Goal: Navigation & Orientation: Find specific page/section

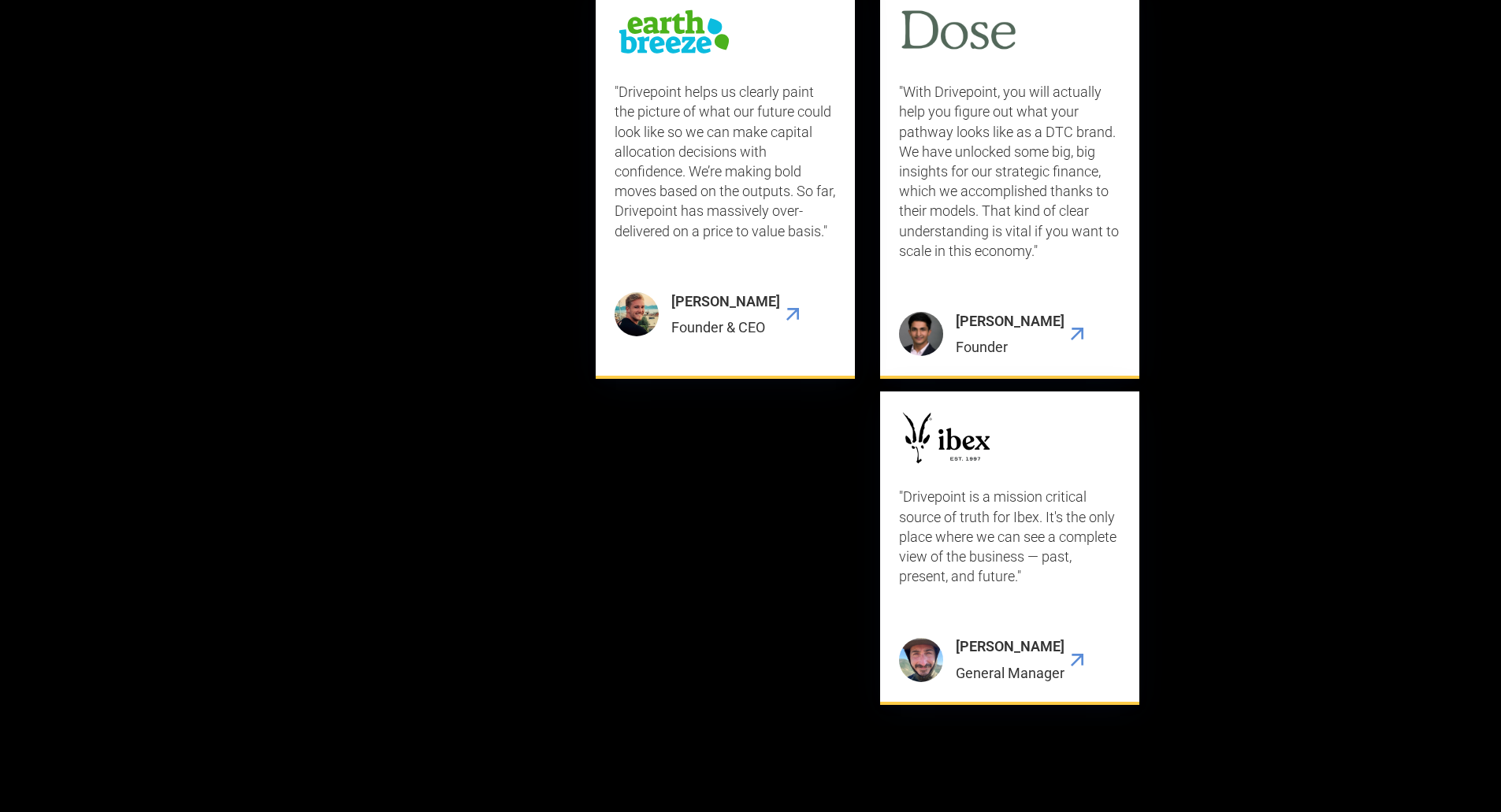
scroll to position [5515, 0]
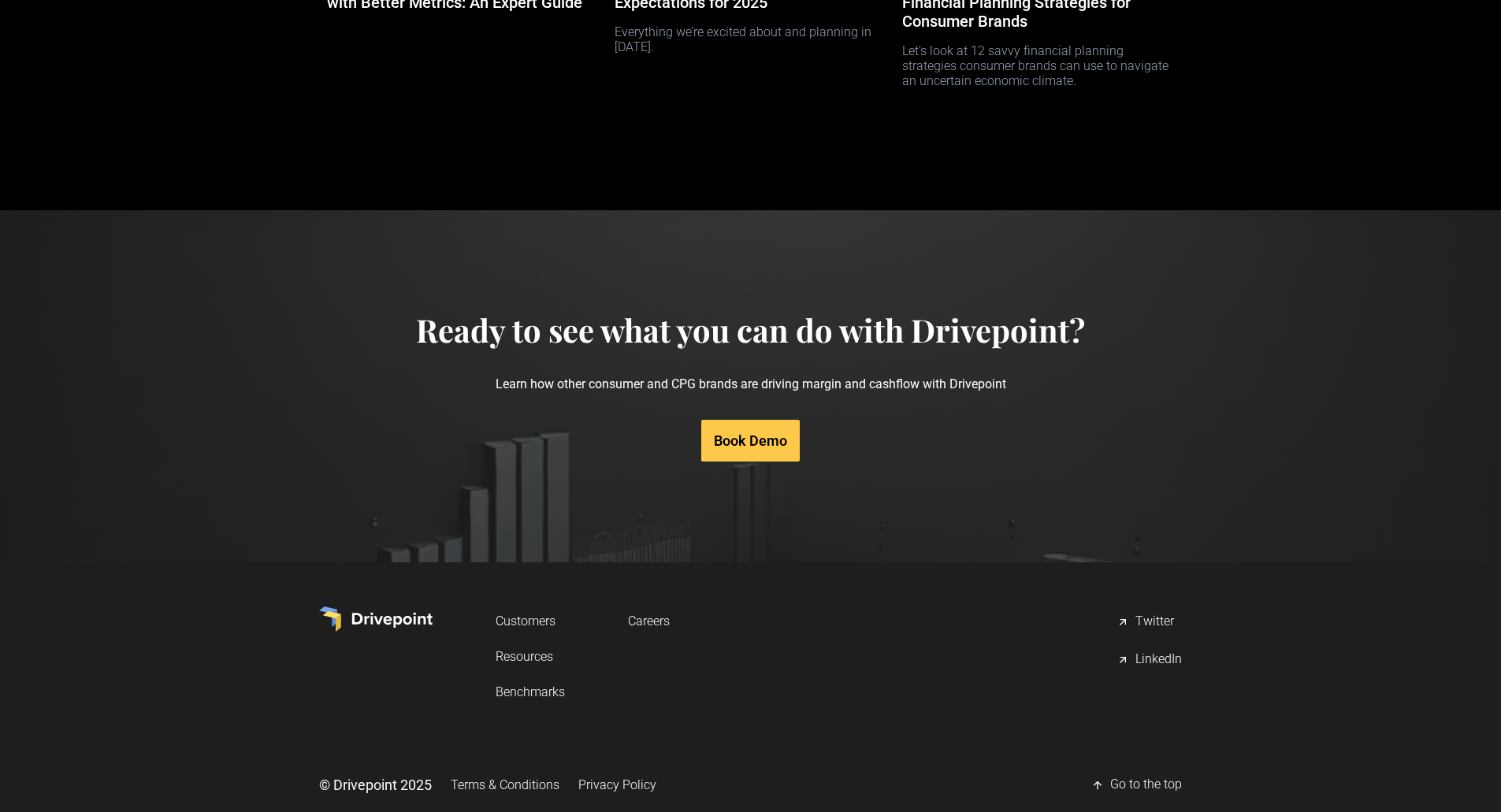
scroll to position [7430, 0]
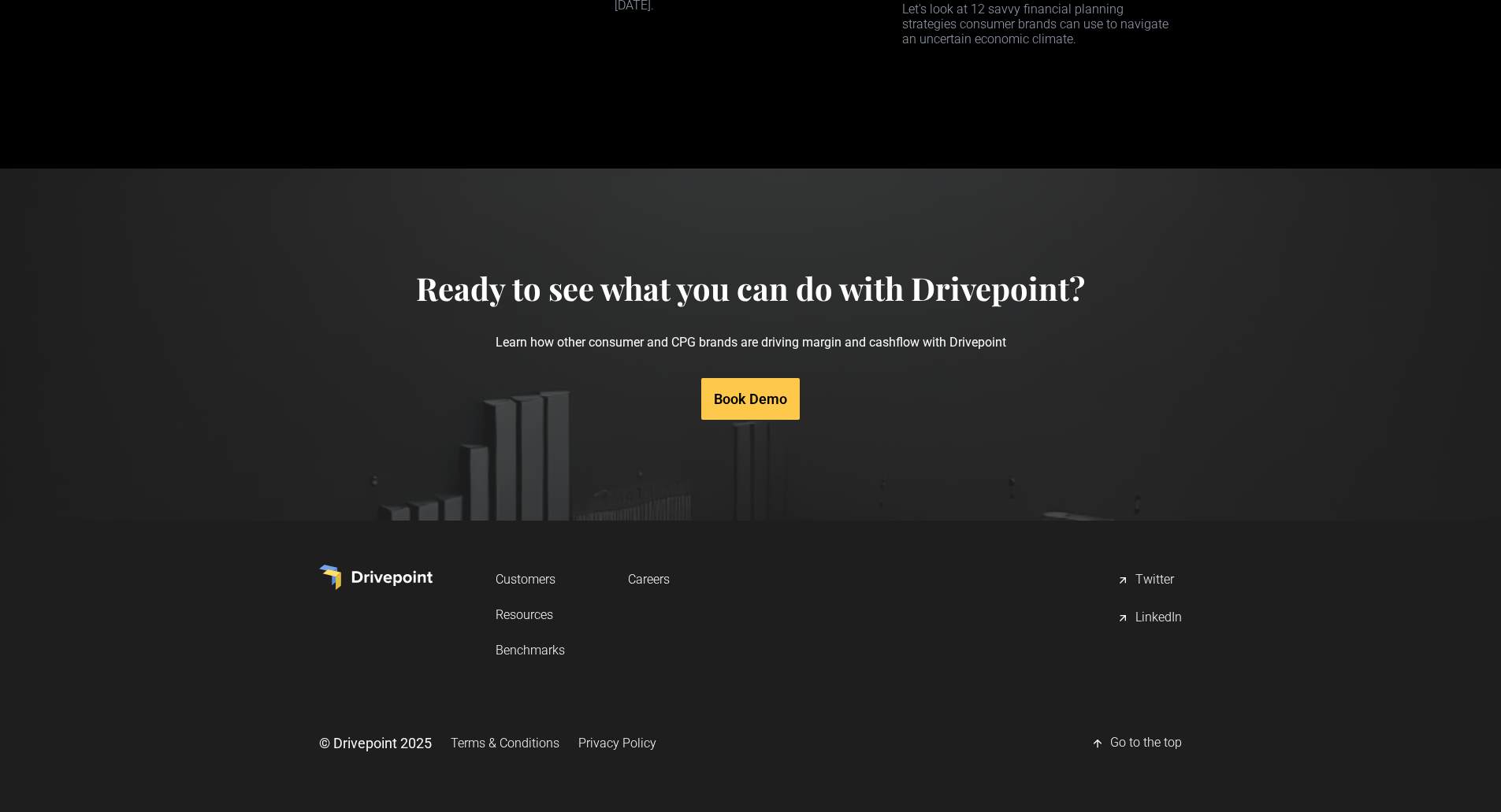
click at [641, 581] on link "Careers" at bounding box center [649, 579] width 42 height 29
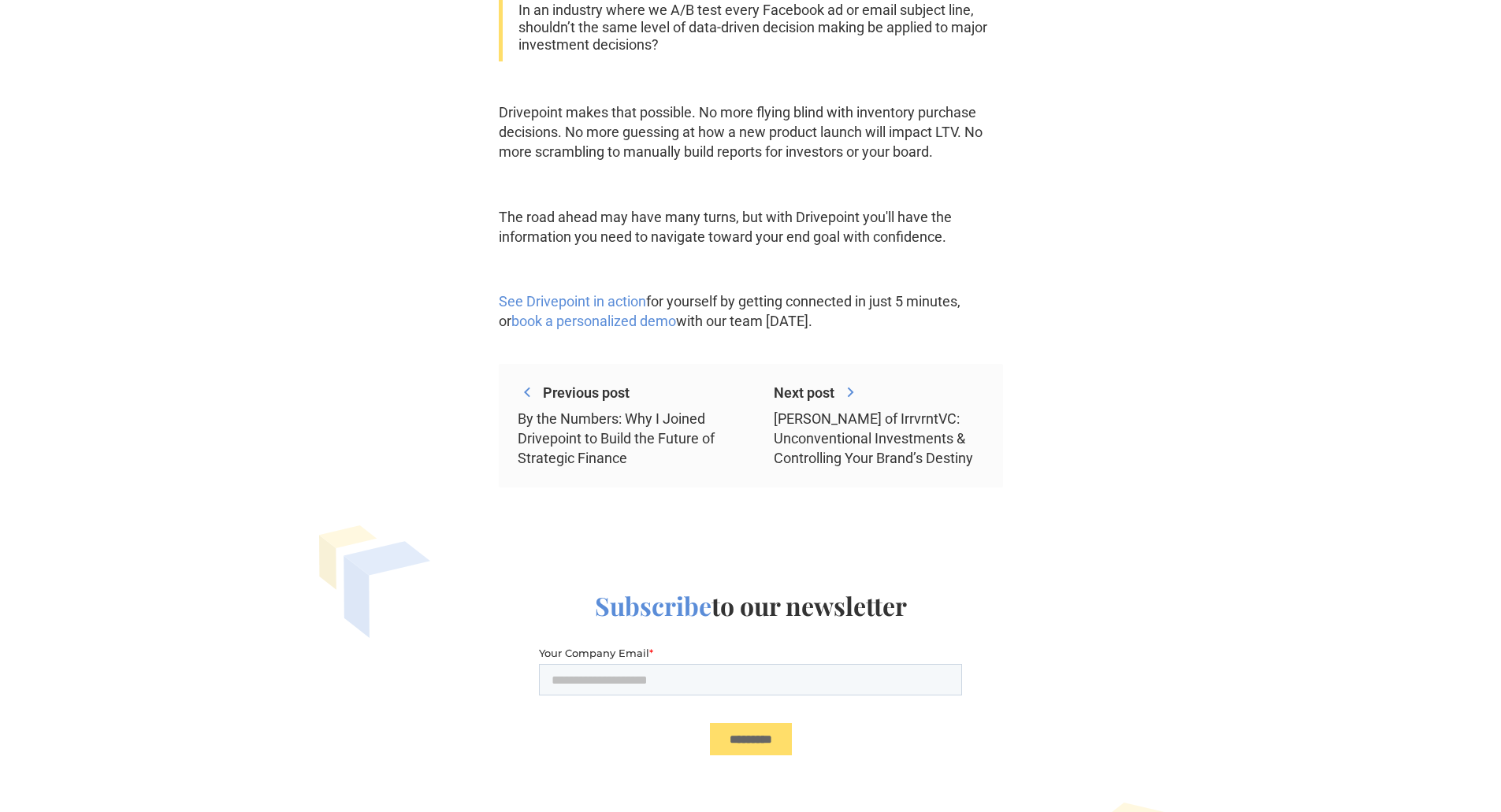
scroll to position [2205, 0]
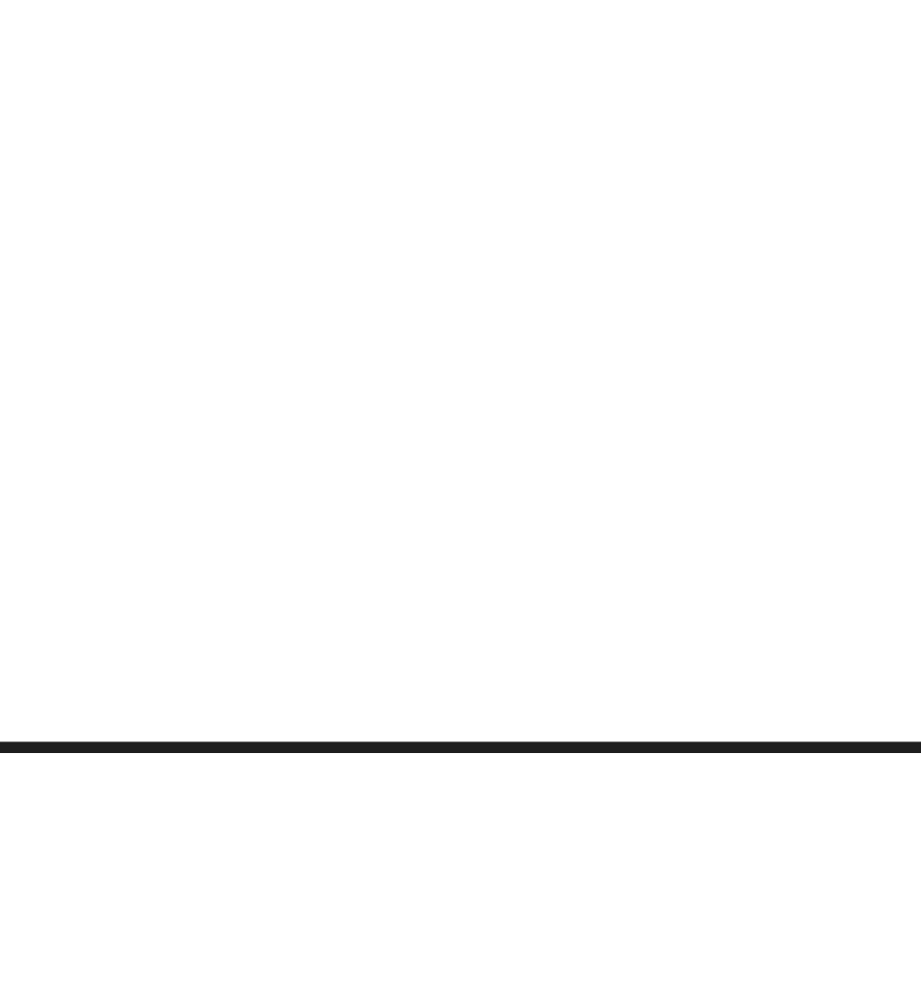
scroll to position [586, 0]
